Goal: Navigation & Orientation: Find specific page/section

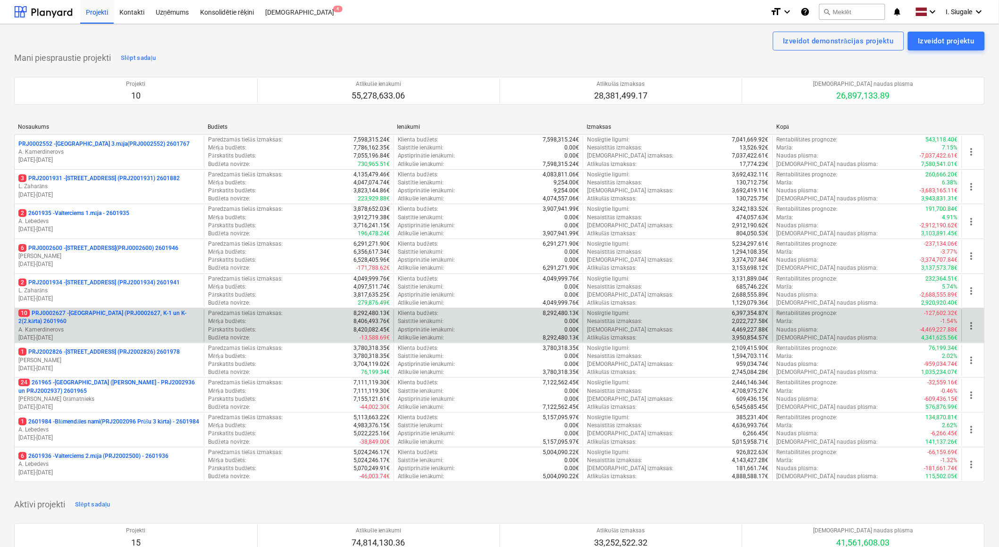
click at [131, 318] on p "10 PRJ0002627 - [GEOGRAPHIC_DATA] (PRJ0002627, K-1 un K-2(2.kārta) 2601960" at bounding box center [109, 317] width 182 height 16
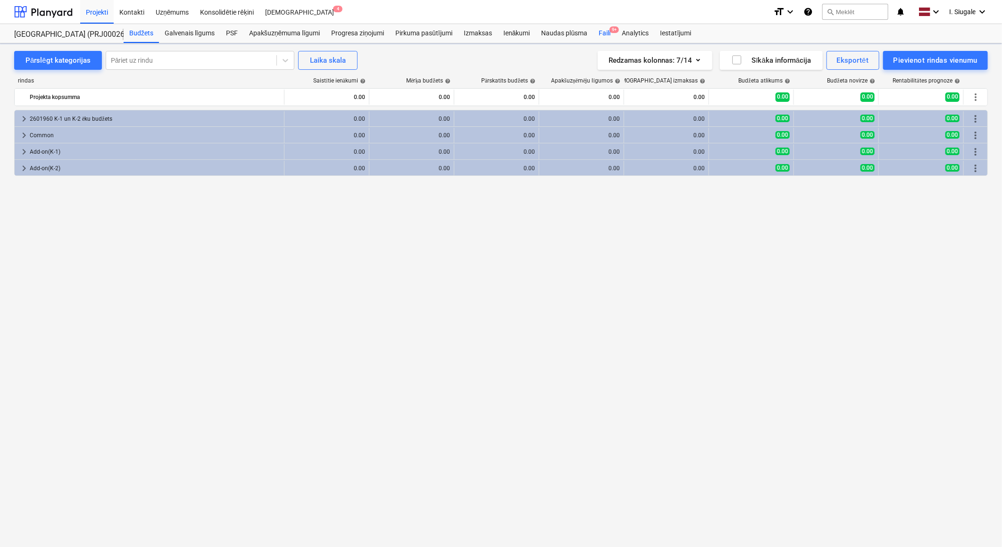
click at [606, 33] on div "Faili 9+" at bounding box center [604, 33] width 23 height 19
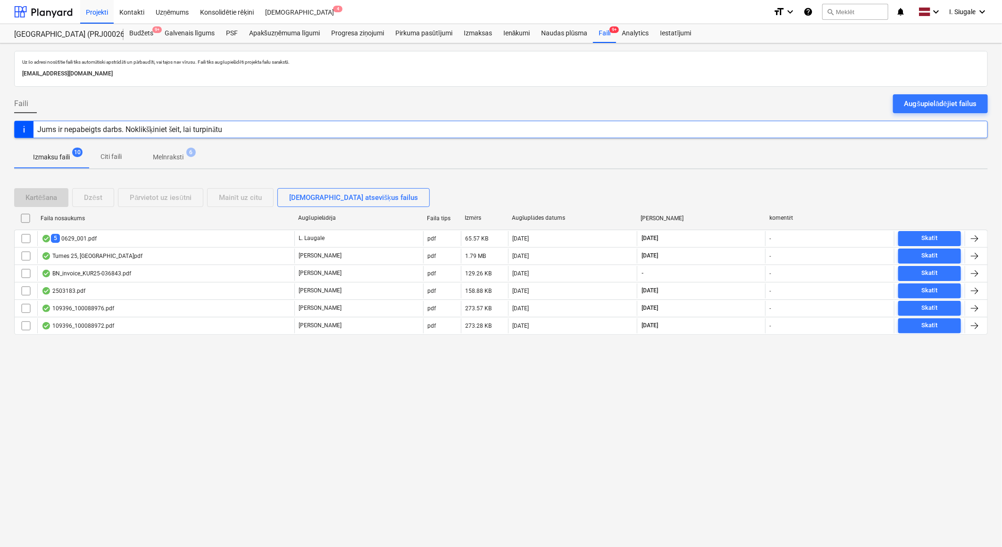
click at [180, 158] on p "Melnraksti" at bounding box center [168, 157] width 31 height 10
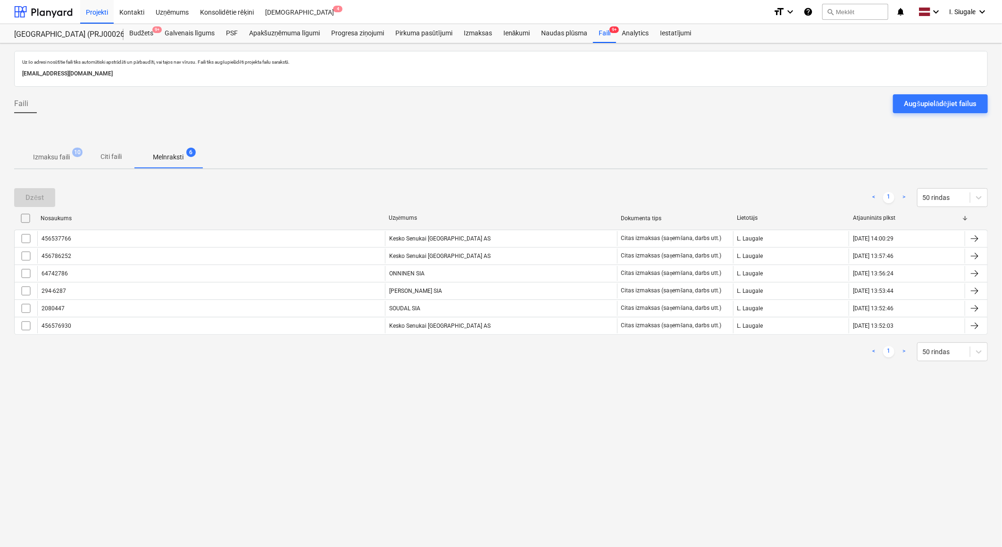
click at [49, 153] on p "Izmaksu faili" at bounding box center [51, 157] width 37 height 10
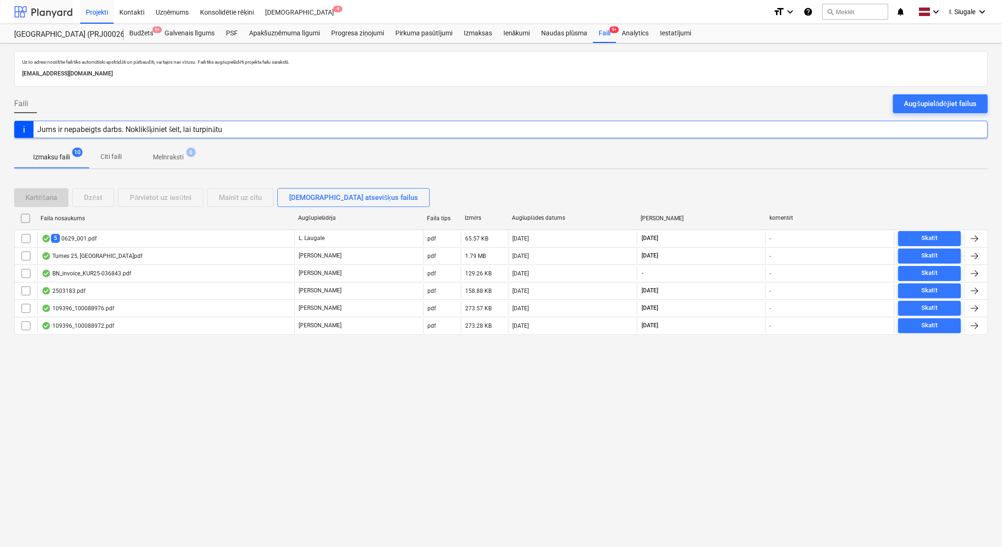
click at [46, 15] on div at bounding box center [43, 12] width 58 height 24
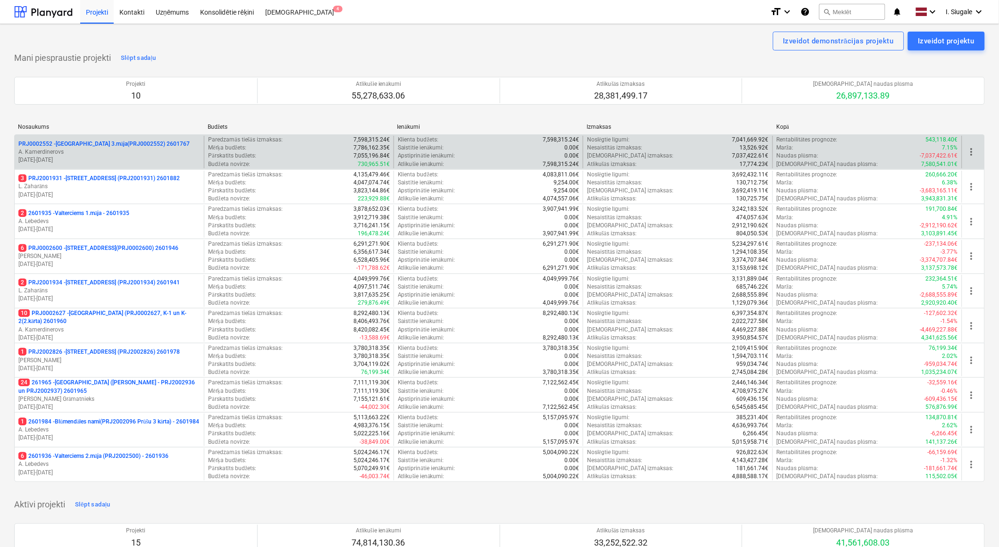
click at [114, 152] on p "A. Kamerdinerovs" at bounding box center [109, 152] width 182 height 8
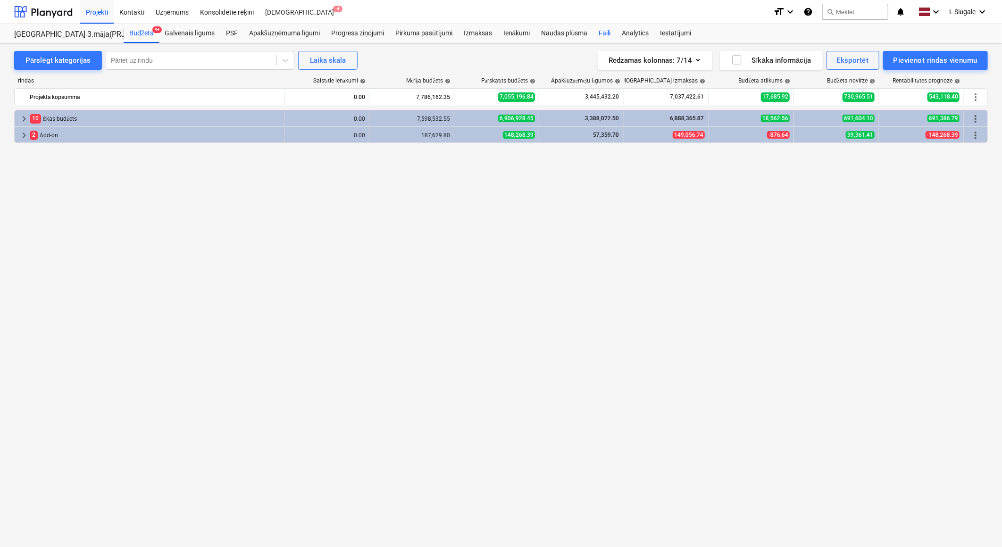
click at [606, 32] on div "Faili" at bounding box center [604, 33] width 23 height 19
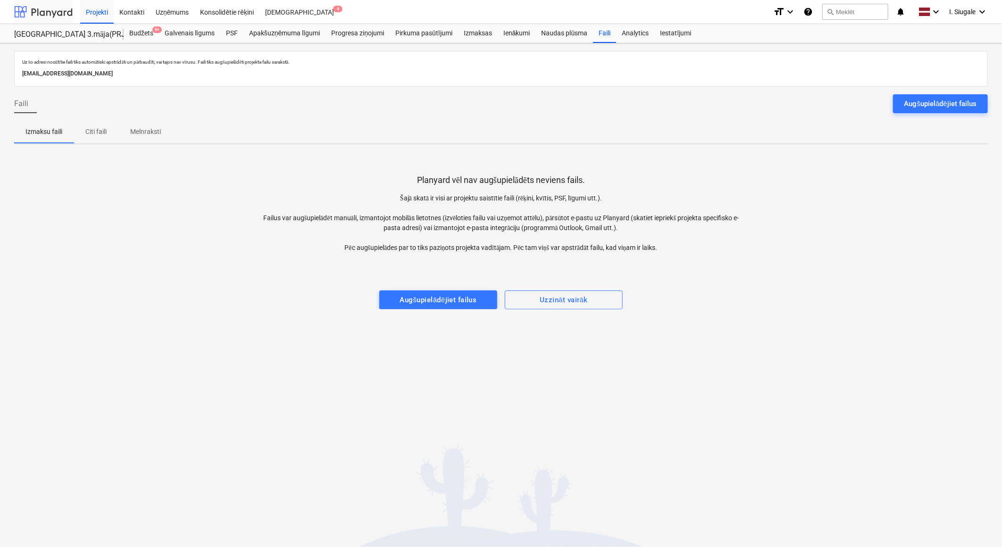
click at [29, 10] on div at bounding box center [43, 12] width 58 height 24
